Goal: Information Seeking & Learning: Learn about a topic

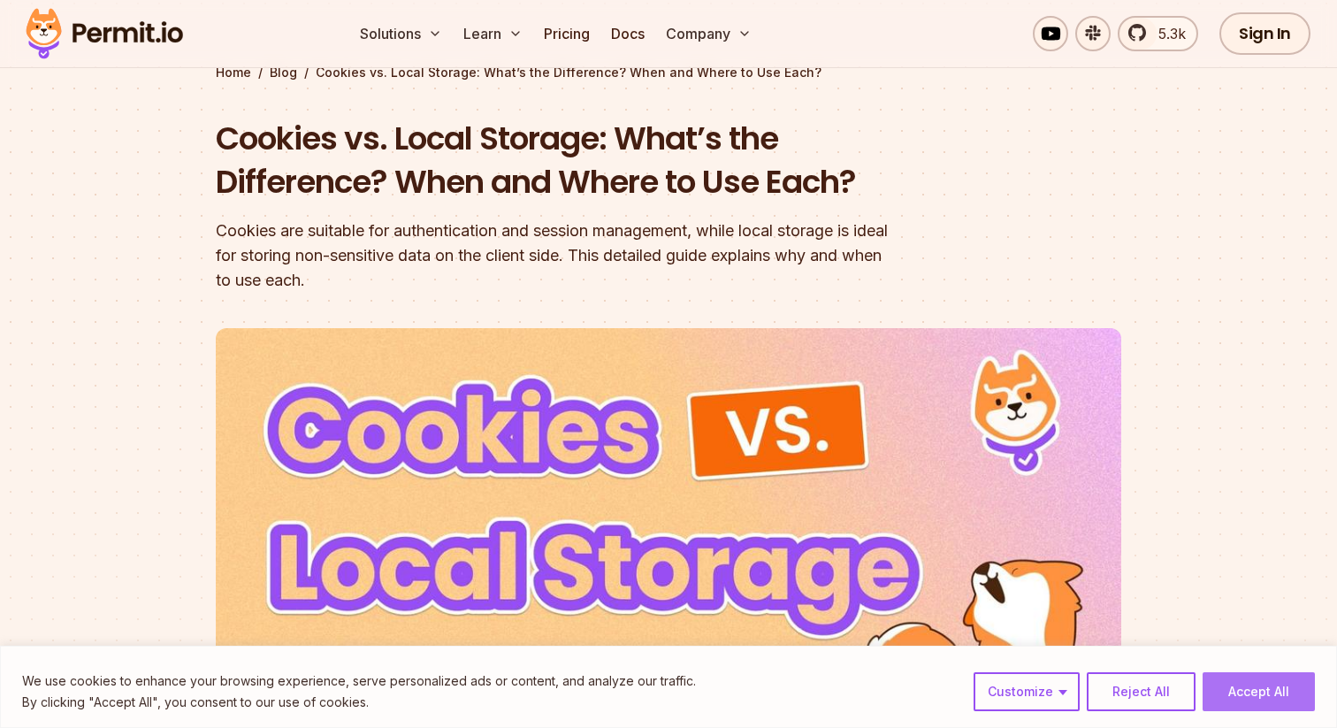
click at [1273, 692] on button "Accept All" at bounding box center [1259, 691] width 112 height 39
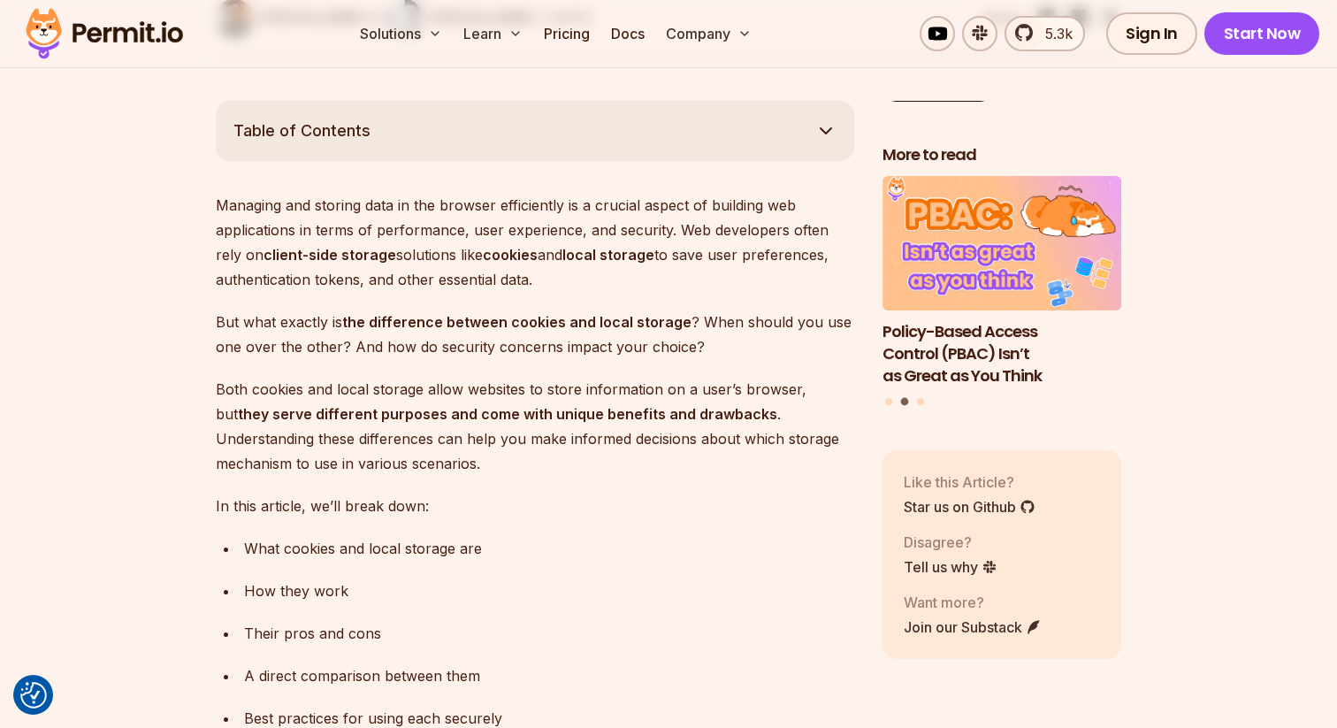
scroll to position [975, 0]
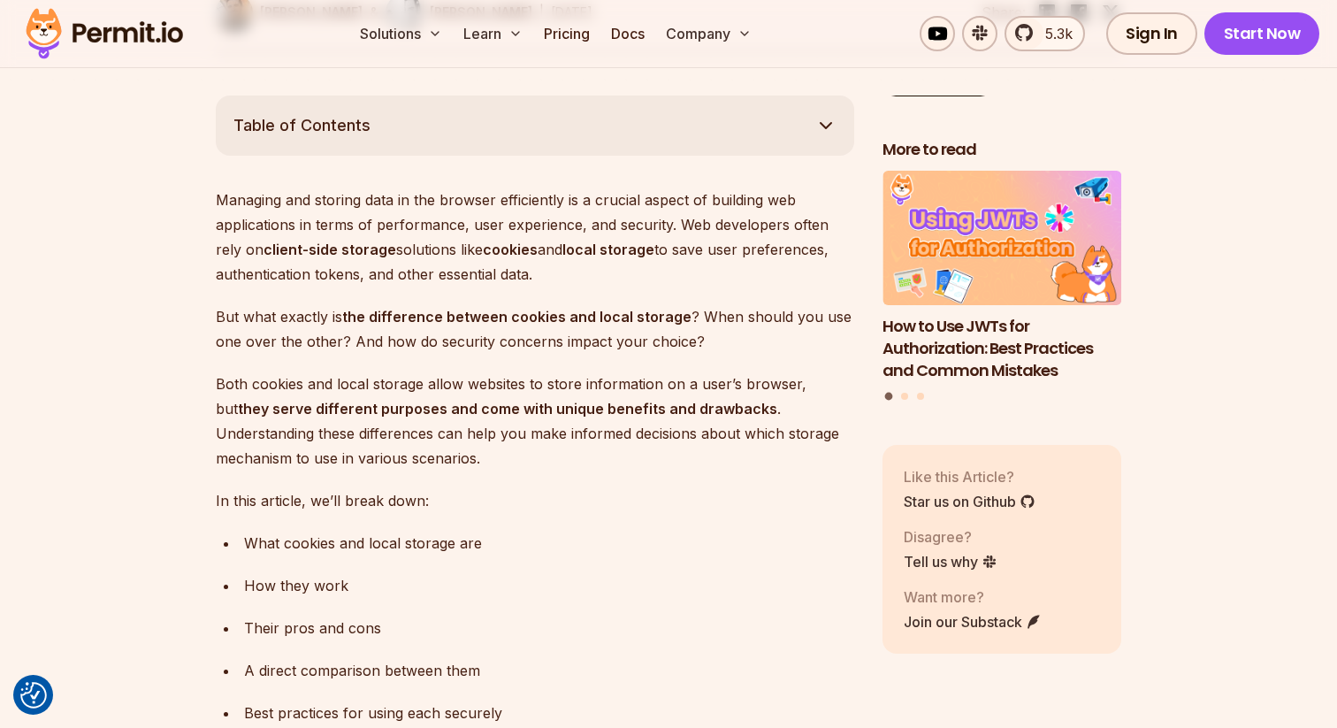
click at [272, 545] on div "What cookies and local storage are" at bounding box center [549, 543] width 610 height 25
click at [303, 547] on div "What cookies and local storage are" at bounding box center [549, 543] width 610 height 25
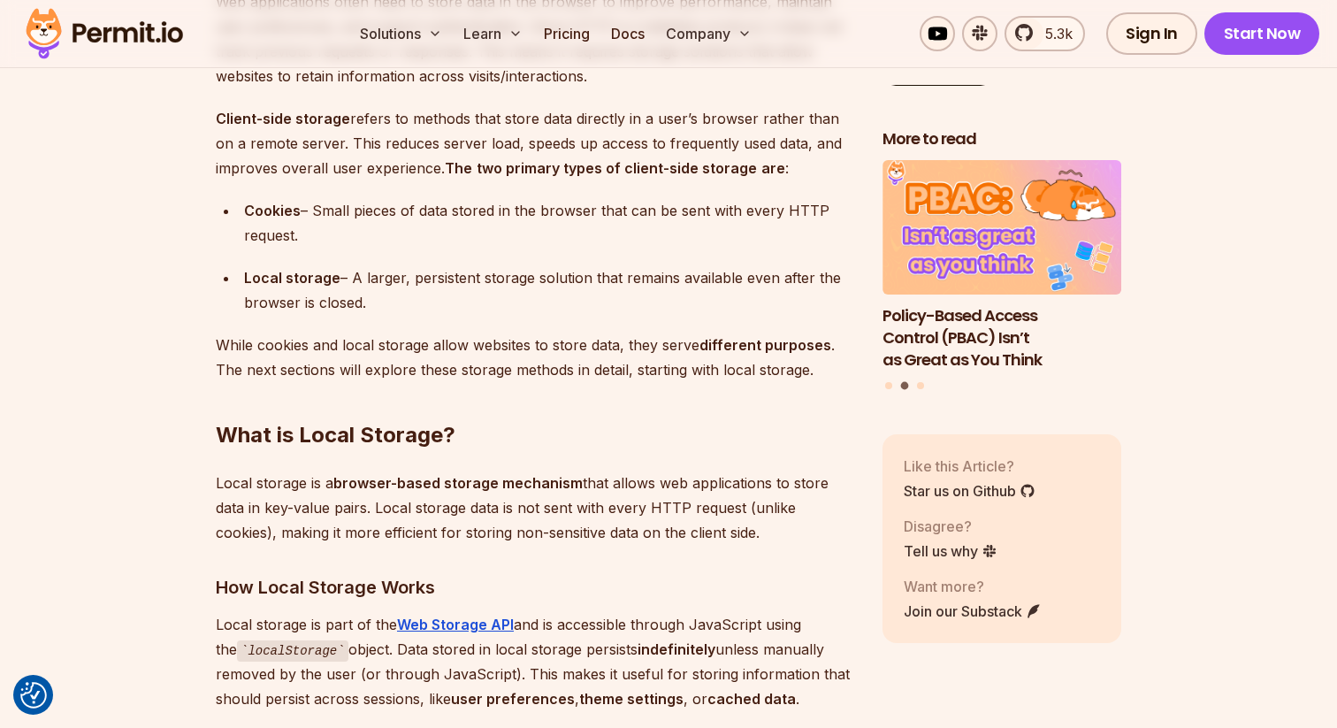
scroll to position [2286, 0]
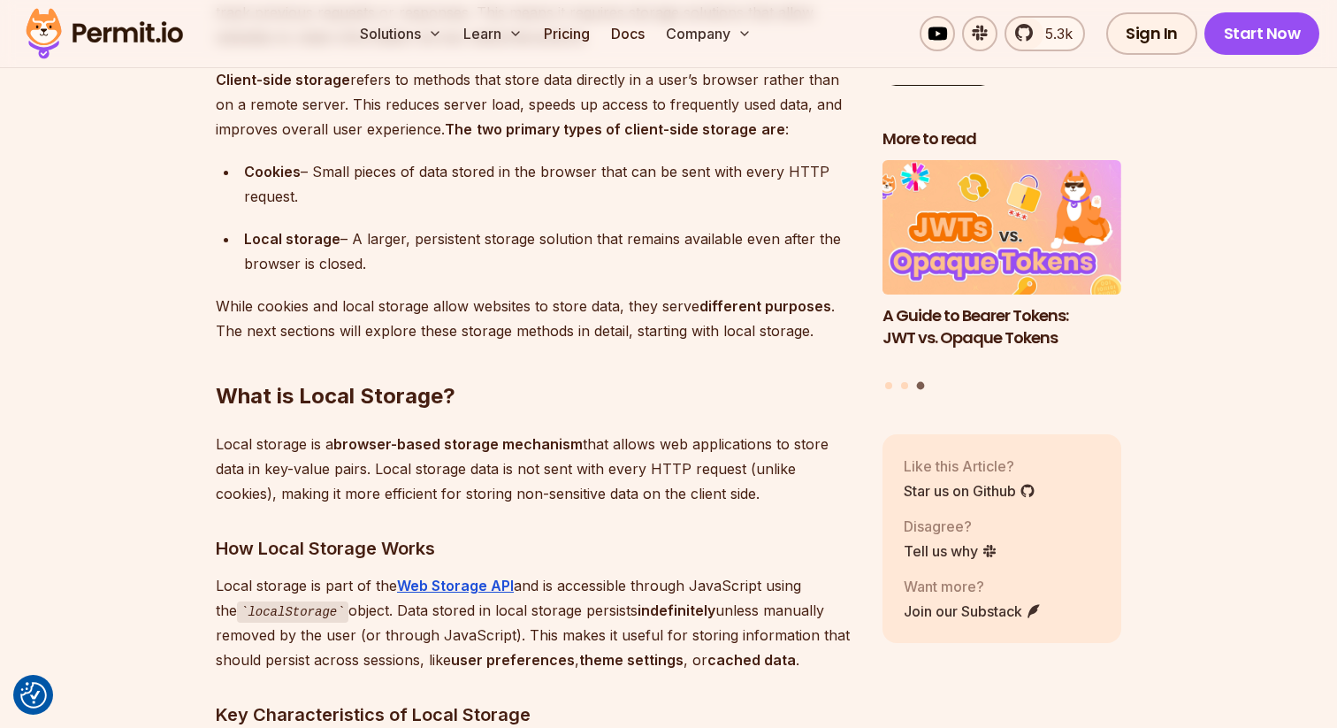
click at [420, 306] on p "While cookies and local storage allow websites to store data, they serve differ…" at bounding box center [535, 319] width 638 height 50
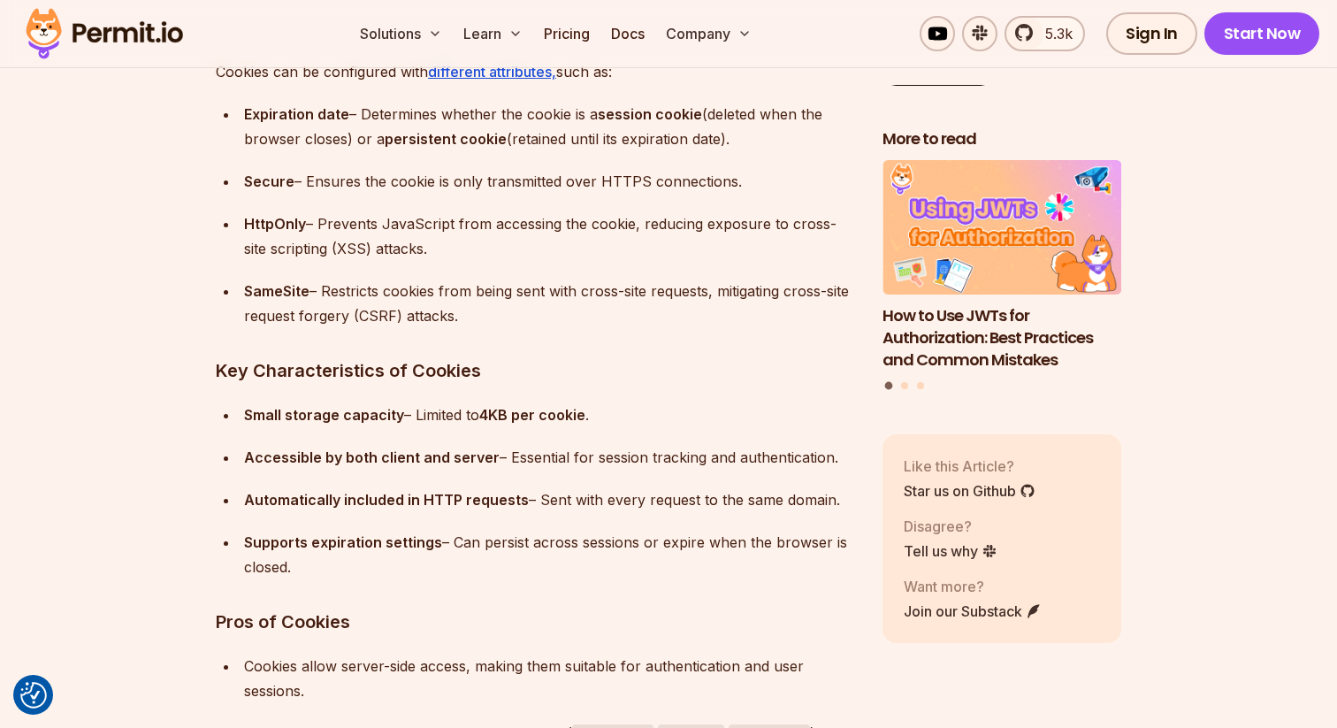
scroll to position [4919, 0]
